Goal: Navigation & Orientation: Understand site structure

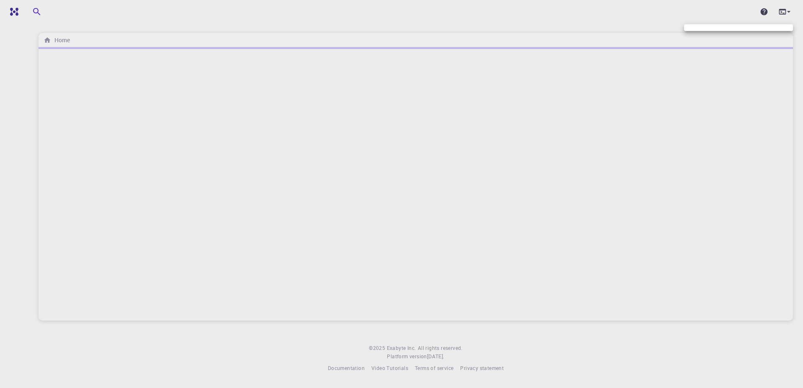
drag, startPoint x: 0, startPoint y: 0, endPoint x: 788, endPoint y: 12, distance: 788.1
click at [788, 12] on div at bounding box center [401, 194] width 803 height 388
click at [788, 14] on icon at bounding box center [788, 12] width 8 height 8
